Goal: Information Seeking & Learning: Learn about a topic

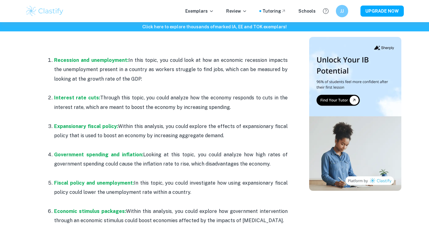
scroll to position [802, 0]
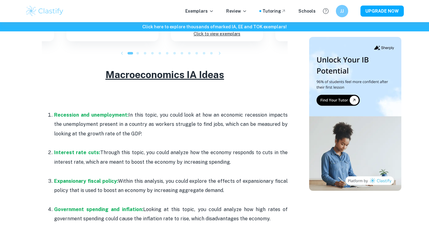
scroll to position [750, 0]
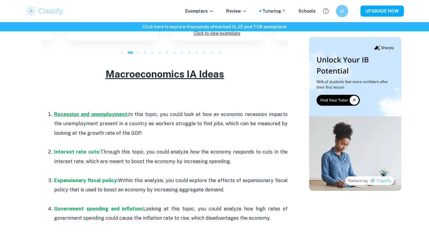
click at [103, 111] on strong "Recession and unemployment:" at bounding box center [91, 114] width 74 height 6
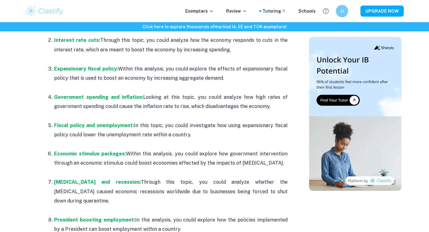
scroll to position [863, 0]
